Goal: Task Accomplishment & Management: Manage account settings

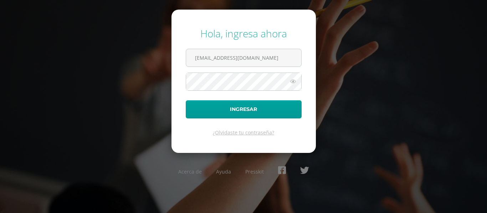
type input "sorantes@donjbosco.edu.gt"
click at [186, 100] on button "Ingresar" at bounding box center [244, 109] width 116 height 18
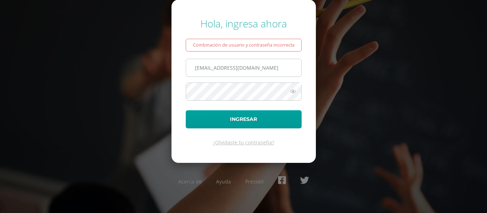
click at [230, 68] on input "sorantes@donjbosco.edu.gt" at bounding box center [243, 67] width 115 height 17
type input "[PERSON_NAME][EMAIL_ADDRESS][DOMAIN_NAME]"
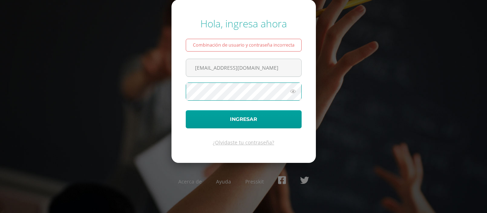
click at [186, 110] on button "Ingresar" at bounding box center [244, 119] width 116 height 18
